Goal: Task Accomplishment & Management: Use online tool/utility

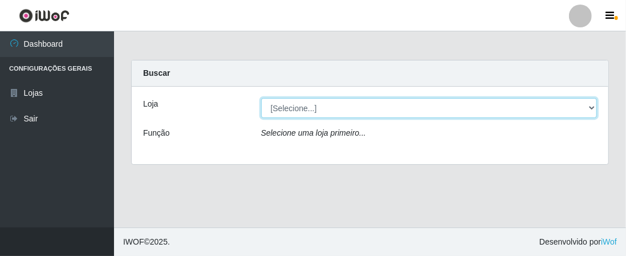
click at [591, 111] on select "[Selecione...] Extrabom - Loja 01 Centro de Distribuição" at bounding box center [429, 108] width 336 height 20
select select "435"
click at [261, 98] on select "[Selecione...] Extrabom - Loja 01 Centro de Distribuição" at bounding box center [429, 108] width 336 height 20
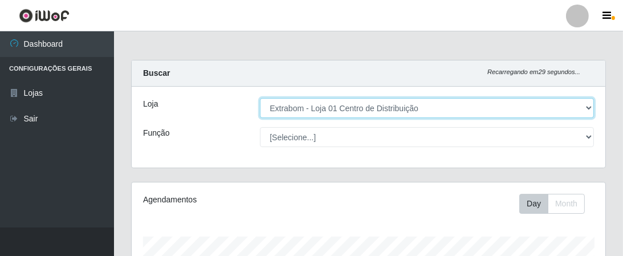
scroll to position [236, 474]
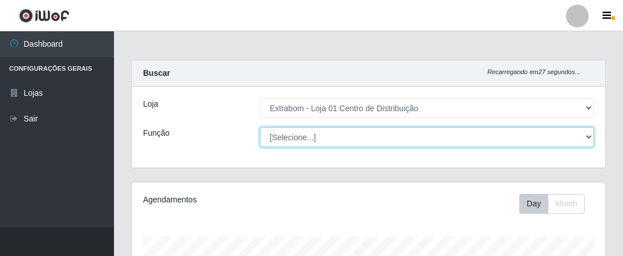
click at [571, 134] on select "[Selecione...] Carregador e Descarregador de Caminhão Carregador e Descarregado…" at bounding box center [427, 137] width 334 height 20
click at [260, 127] on select "[Selecione...] Carregador e Descarregador de Caminhão Carregador e Descarregado…" at bounding box center [427, 137] width 334 height 20
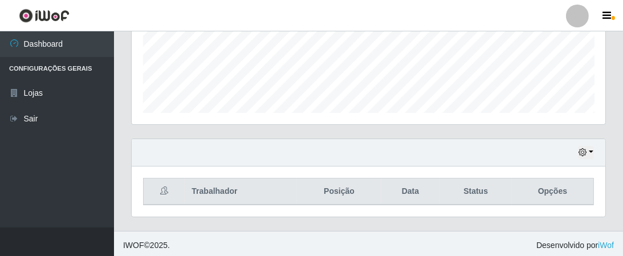
scroll to position [10, 0]
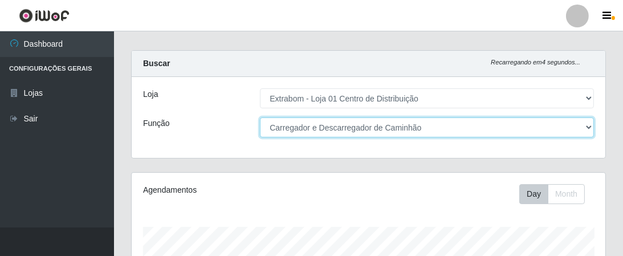
click at [582, 127] on select "[Selecione...] Carregador e Descarregador de Caminhão Carregador e Descarregado…" at bounding box center [427, 127] width 334 height 20
select select "138"
click at [260, 117] on select "[Selecione...] Carregador e Descarregador de Caminhão Carregador e Descarregado…" at bounding box center [427, 127] width 334 height 20
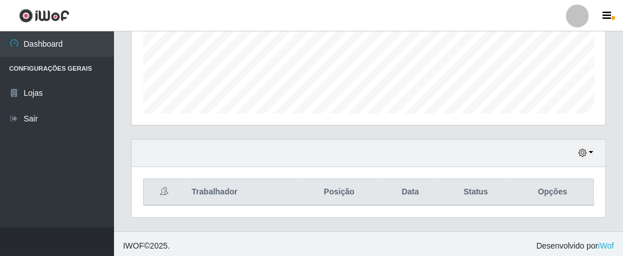
scroll to position [295, 0]
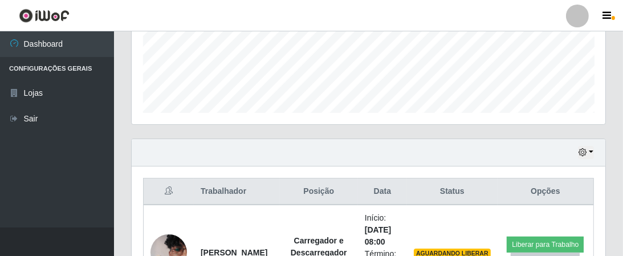
click at [162, 189] on th at bounding box center [169, 191] width 51 height 27
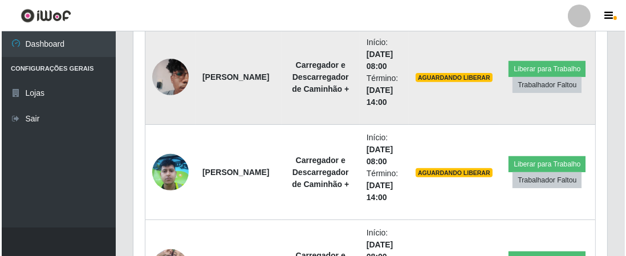
scroll to position [409, 0]
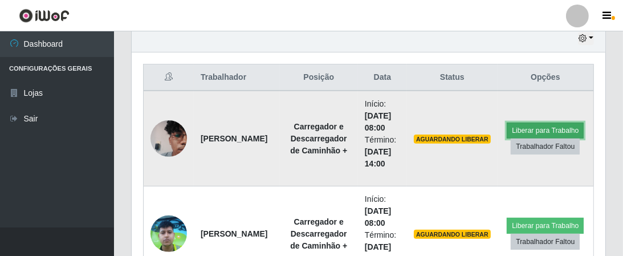
click at [541, 128] on button "Liberar para Trabalho" at bounding box center [545, 130] width 77 height 16
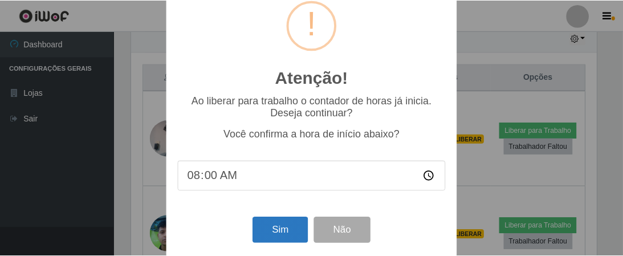
scroll to position [39, 0]
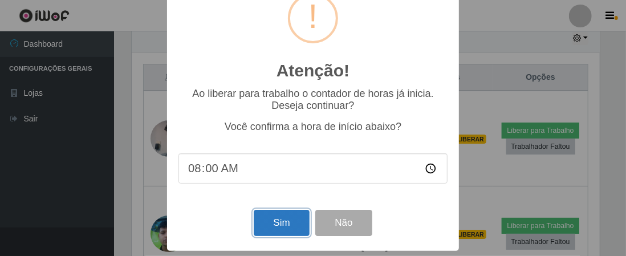
click at [282, 226] on button "Sim" at bounding box center [281, 223] width 55 height 27
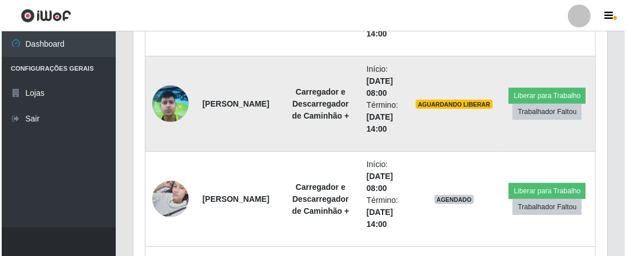
scroll to position [522, 0]
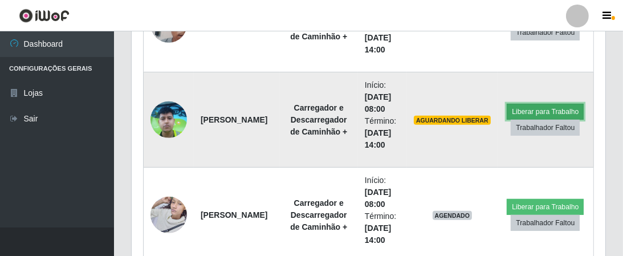
click at [525, 108] on button "Liberar para Trabalho" at bounding box center [545, 112] width 77 height 16
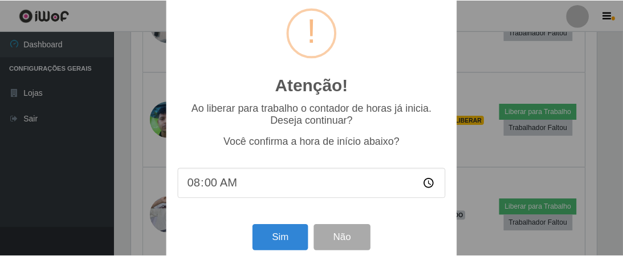
scroll to position [39, 0]
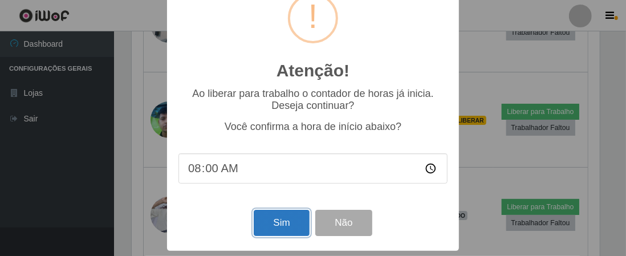
click at [288, 217] on button "Sim" at bounding box center [281, 223] width 55 height 27
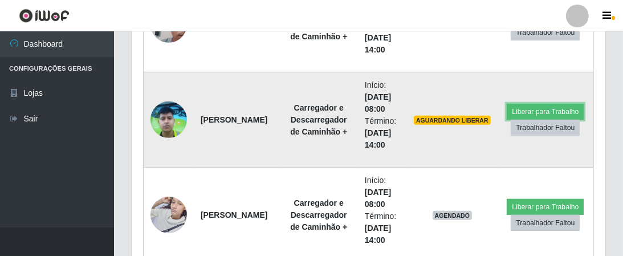
scroll to position [636, 0]
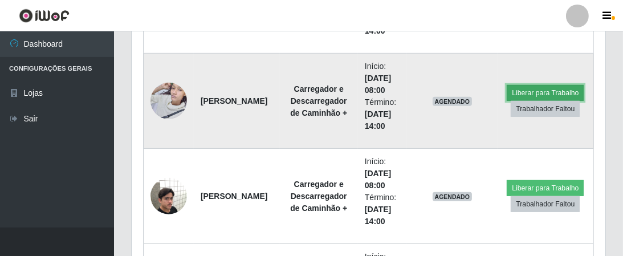
click at [539, 87] on button "Liberar para Trabalho" at bounding box center [545, 93] width 77 height 16
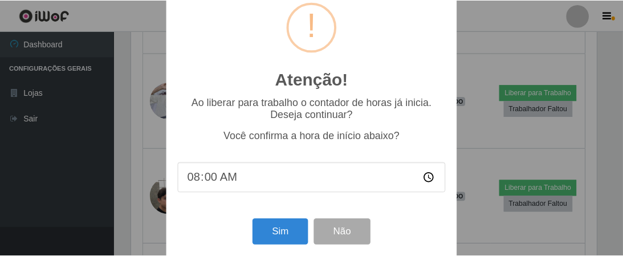
scroll to position [39, 0]
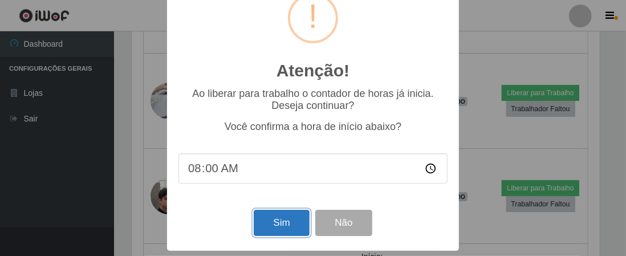
click at [279, 224] on button "Sim" at bounding box center [281, 223] width 55 height 27
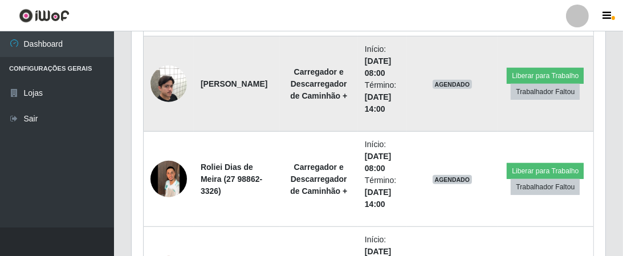
scroll to position [750, 0]
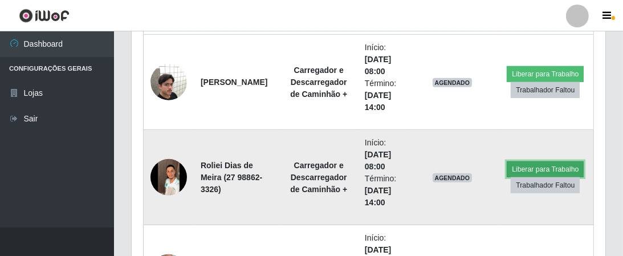
click at [536, 165] on button "Liberar para Trabalho" at bounding box center [545, 169] width 77 height 16
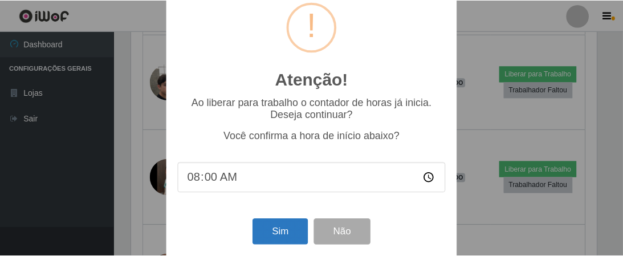
scroll to position [39, 0]
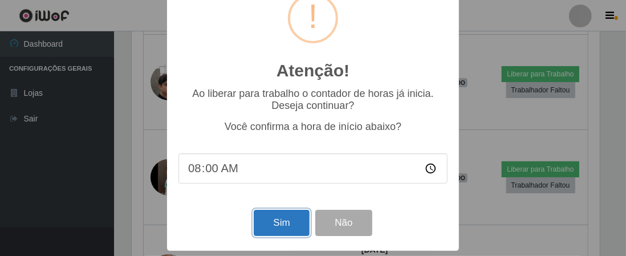
click at [285, 219] on button "Sim" at bounding box center [281, 223] width 55 height 27
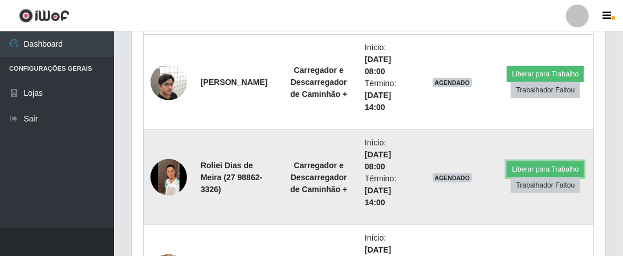
scroll to position [0, 0]
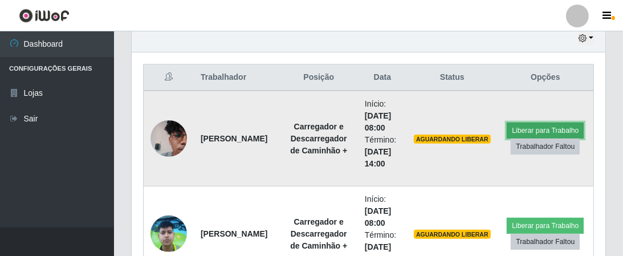
click at [541, 127] on button "Liberar para Trabalho" at bounding box center [545, 130] width 77 height 16
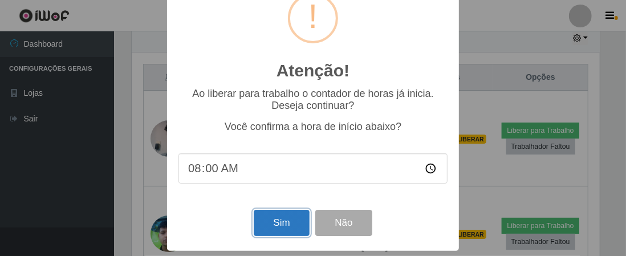
click at [287, 217] on button "Sim" at bounding box center [281, 223] width 55 height 27
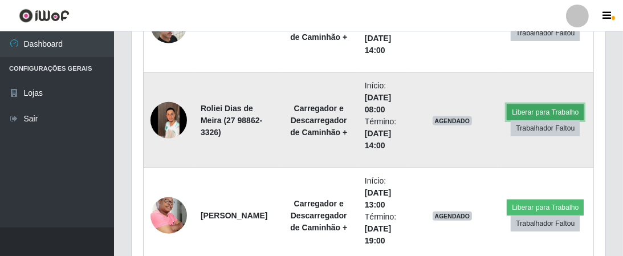
click at [531, 105] on button "Liberar para Trabalho" at bounding box center [545, 112] width 77 height 16
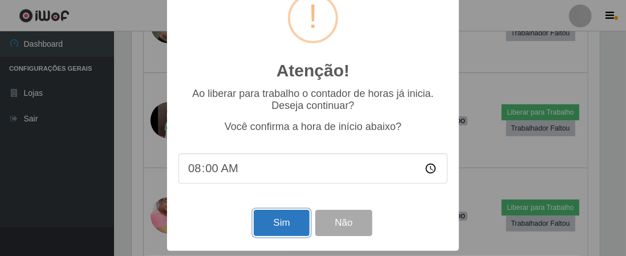
click at [277, 225] on button "Sim" at bounding box center [281, 223] width 55 height 27
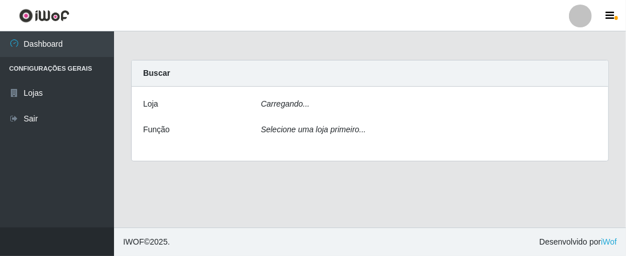
click at [377, 112] on div "Carregando..." at bounding box center [428, 106] width 353 height 17
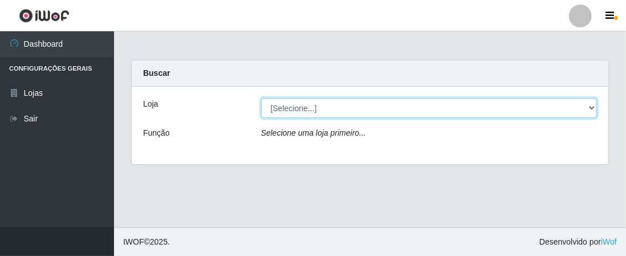
click at [587, 110] on select "[Selecione...] Extrabom - Loja 01 Centro de Distribuição" at bounding box center [429, 108] width 336 height 20
select select "435"
click at [261, 98] on select "[Selecione...] Extrabom - Loja 01 Centro de Distribuição" at bounding box center [429, 108] width 336 height 20
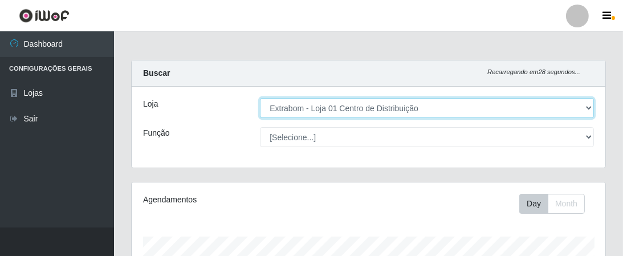
scroll to position [236, 474]
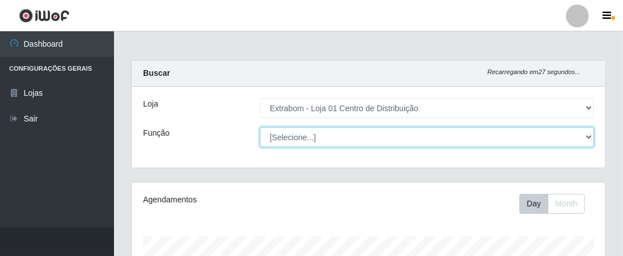
click at [585, 140] on select "[Selecione...] Carregador e Descarregador de Caminhão Carregador e Descarregado…" at bounding box center [427, 137] width 334 height 20
click at [260, 127] on select "[Selecione...] Carregador e Descarregador de Caminhão Carregador e Descarregado…" at bounding box center [427, 137] width 334 height 20
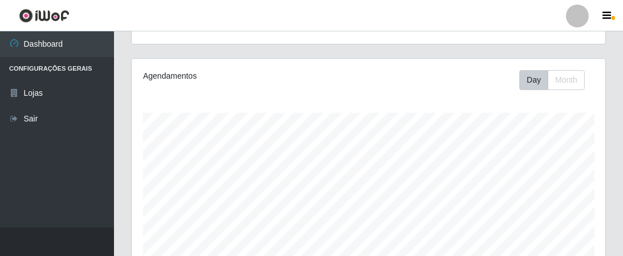
scroll to position [10, 0]
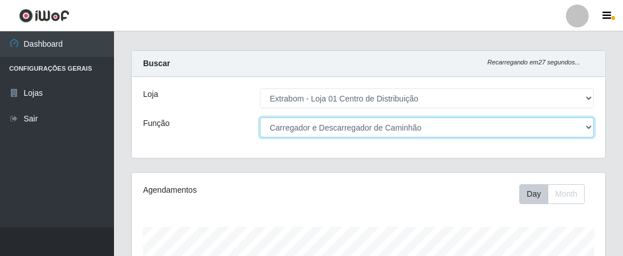
click at [533, 128] on select "[Selecione...] Carregador e Descarregador de Caminhão Carregador e Descarregado…" at bounding box center [427, 127] width 334 height 20
select select "138"
click at [260, 117] on select "[Selecione...] Carregador e Descarregador de Caminhão Carregador e Descarregado…" at bounding box center [427, 127] width 334 height 20
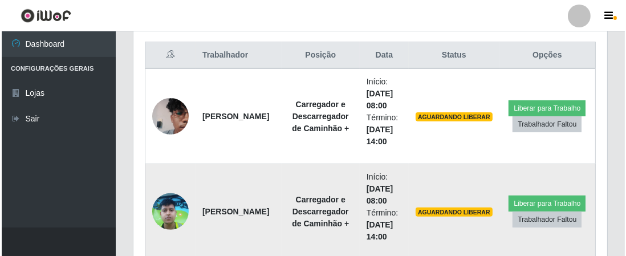
scroll to position [409, 0]
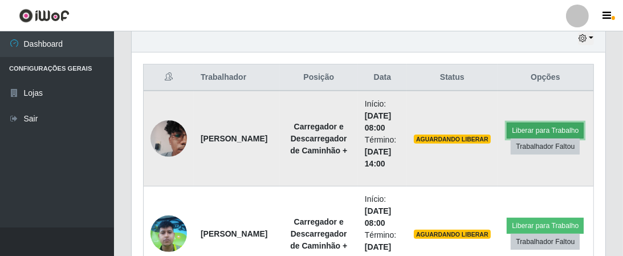
click at [545, 127] on button "Liberar para Trabalho" at bounding box center [545, 130] width 77 height 16
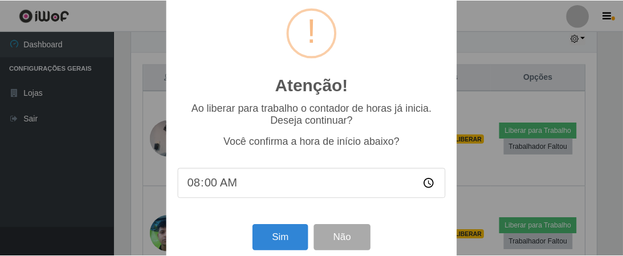
scroll to position [39, 0]
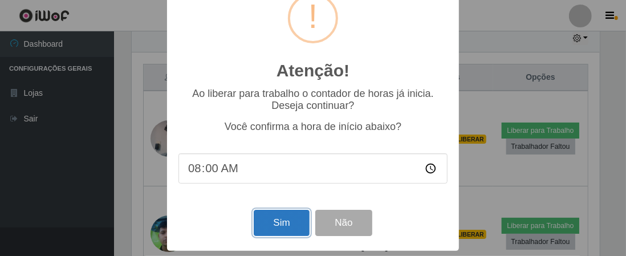
click at [268, 222] on button "Sim" at bounding box center [281, 223] width 55 height 27
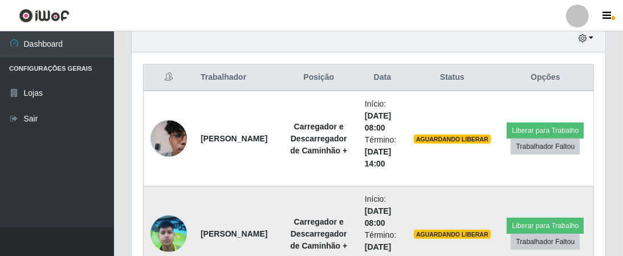
scroll to position [236, 468]
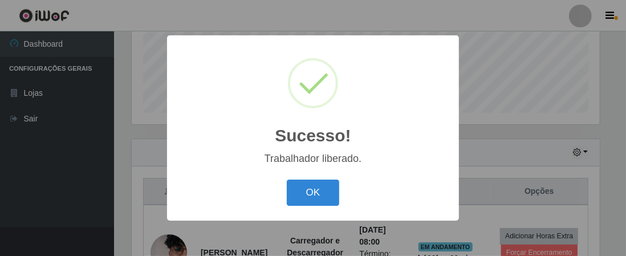
drag, startPoint x: 293, startPoint y: 192, endPoint x: 300, endPoint y: 190, distance: 6.5
click at [293, 192] on button "OK" at bounding box center [313, 192] width 53 height 27
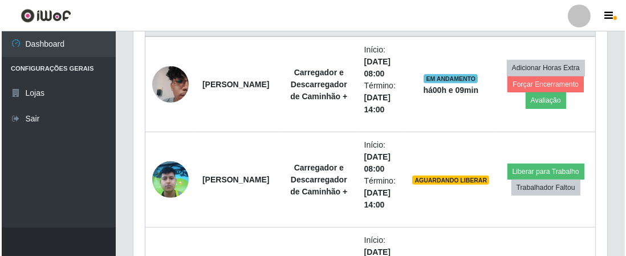
scroll to position [465, 0]
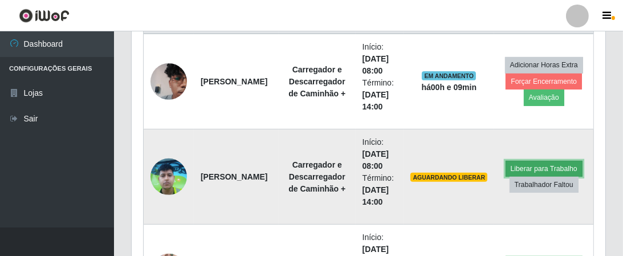
click at [548, 166] on button "Liberar para Trabalho" at bounding box center [543, 169] width 77 height 16
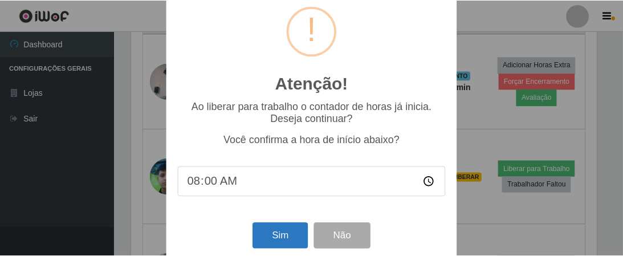
scroll to position [39, 0]
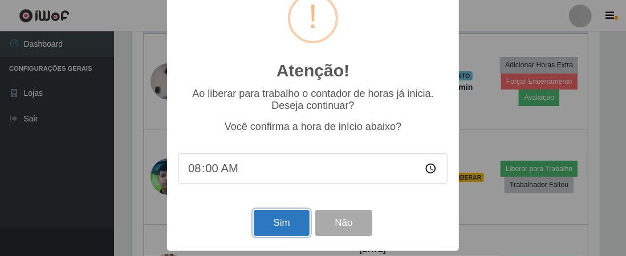
click at [280, 221] on button "Sim" at bounding box center [281, 223] width 55 height 27
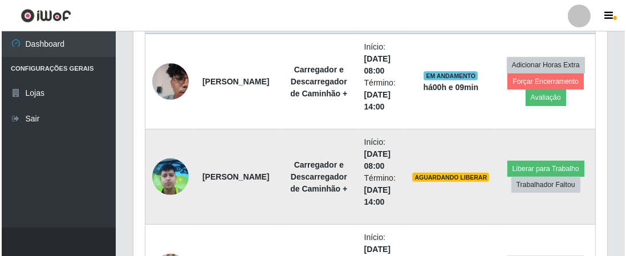
scroll to position [0, 0]
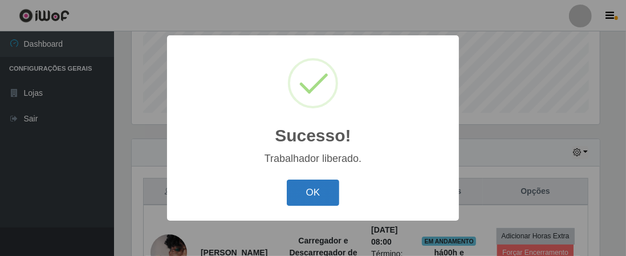
click at [320, 194] on button "OK" at bounding box center [313, 192] width 53 height 27
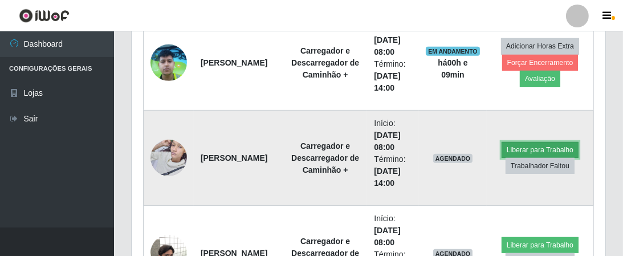
click at [516, 142] on button "Liberar para Trabalho" at bounding box center [539, 150] width 77 height 16
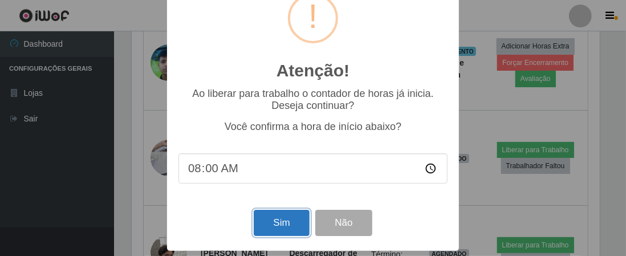
drag, startPoint x: 287, startPoint y: 221, endPoint x: 294, endPoint y: 216, distance: 8.5
click at [287, 220] on button "Sim" at bounding box center [281, 223] width 55 height 27
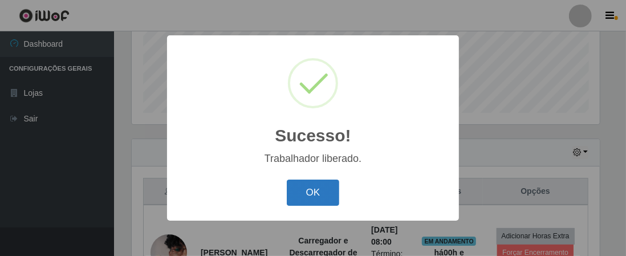
click at [316, 195] on button "OK" at bounding box center [313, 192] width 53 height 27
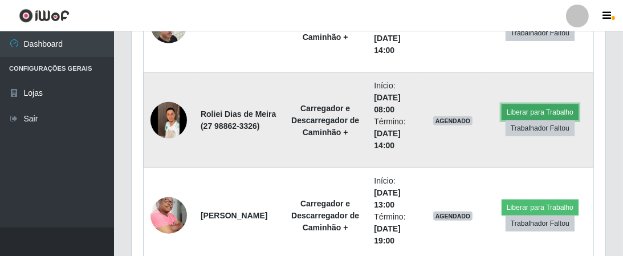
click at [533, 104] on button "Liberar para Trabalho" at bounding box center [539, 112] width 77 height 16
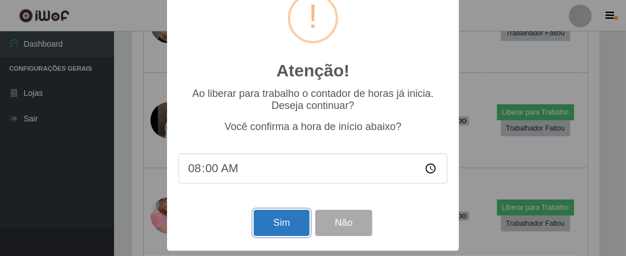
click at [284, 219] on button "Sim" at bounding box center [281, 223] width 55 height 27
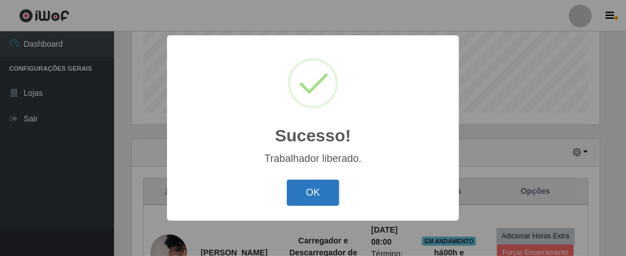
click at [323, 191] on button "OK" at bounding box center [313, 192] width 53 height 27
